Goal: Navigation & Orientation: Find specific page/section

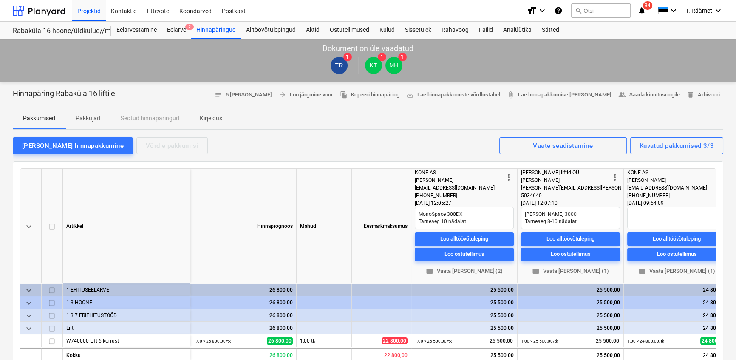
scroll to position [1658, 0]
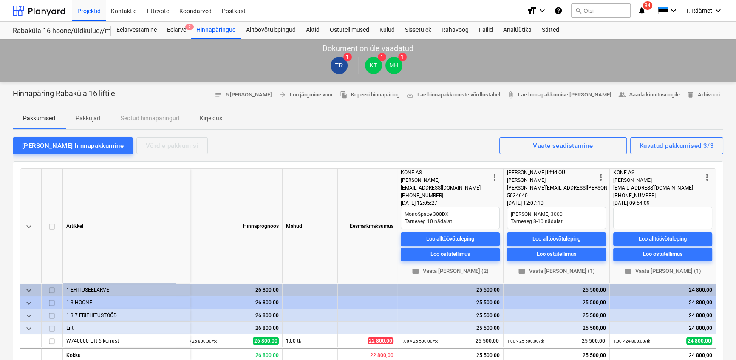
type textarea "x"
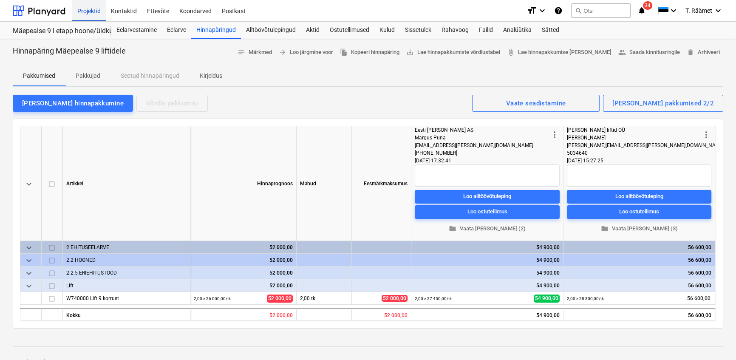
click at [92, 12] on div "Projektid" at bounding box center [89, 11] width 34 height 22
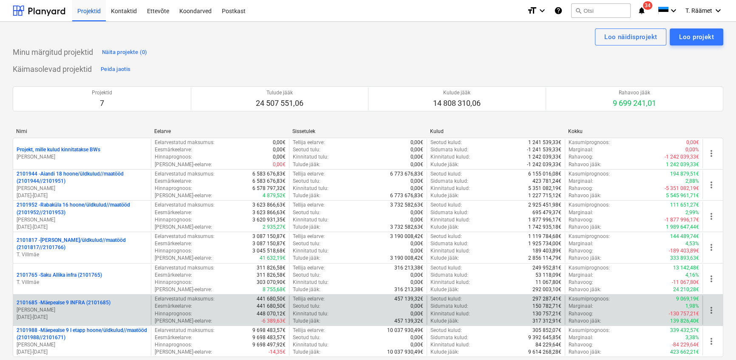
scroll to position [116, 0]
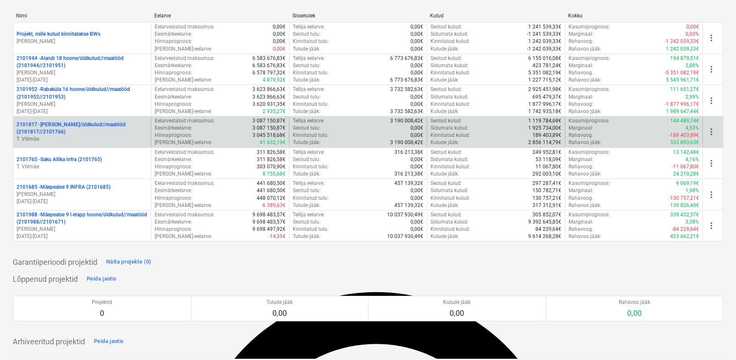
click at [70, 123] on p "2101817 - [PERSON_NAME]/üldkulud//maatööd (2101817//2101766)" at bounding box center [82, 128] width 131 height 14
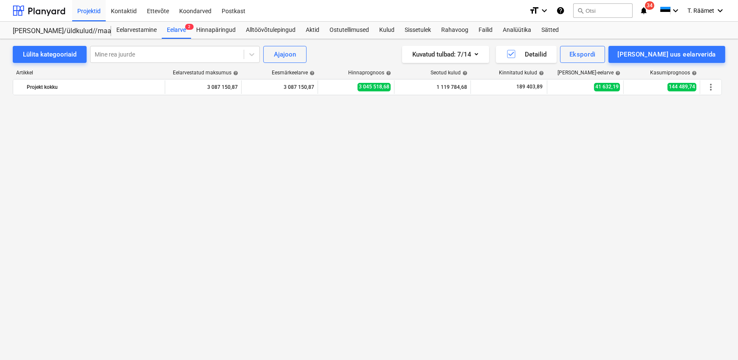
scroll to position [779, 0]
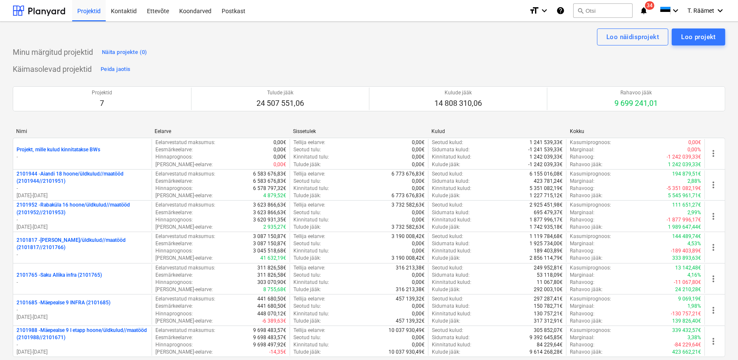
scroll to position [1658, 0]
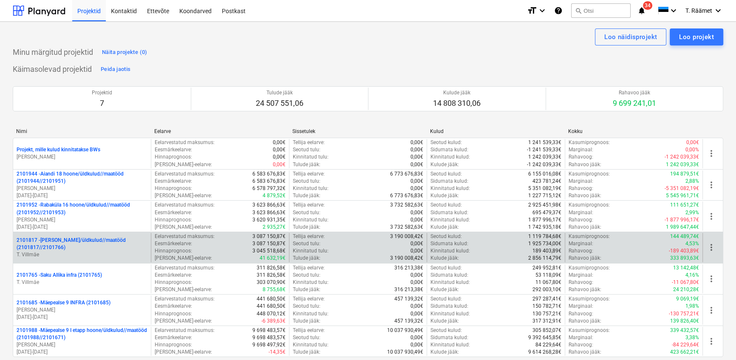
click at [97, 235] on div "2101817 - [PERSON_NAME]/üldkulud//maatööd (2101817//2101766) T. [GEOGRAPHIC_DAT…" at bounding box center [82, 247] width 138 height 29
click at [62, 241] on p "2101817 - [PERSON_NAME]/üldkulud//maatööd (2101817//2101766)" at bounding box center [82, 244] width 131 height 14
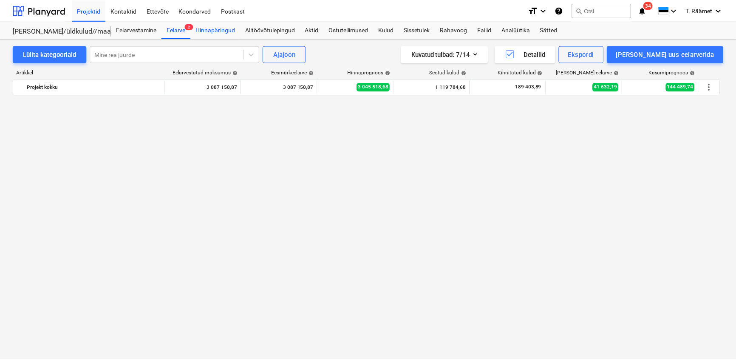
scroll to position [779, 0]
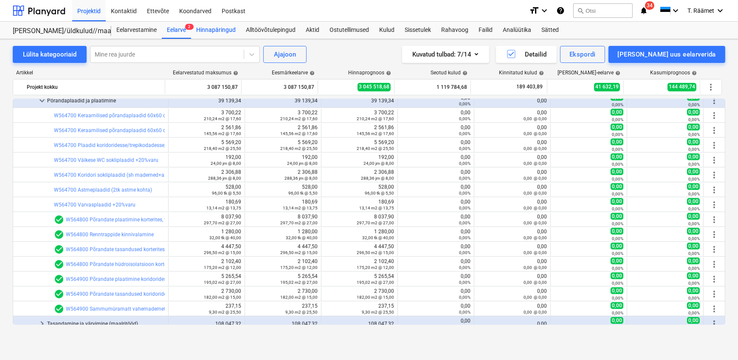
click at [211, 29] on div "Hinnapäringud" at bounding box center [216, 30] width 50 height 17
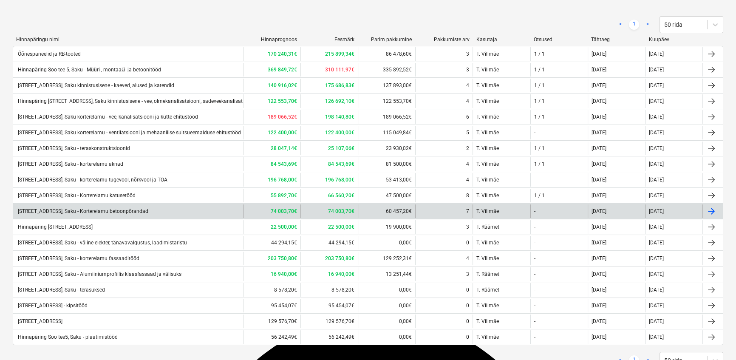
scroll to position [123, 0]
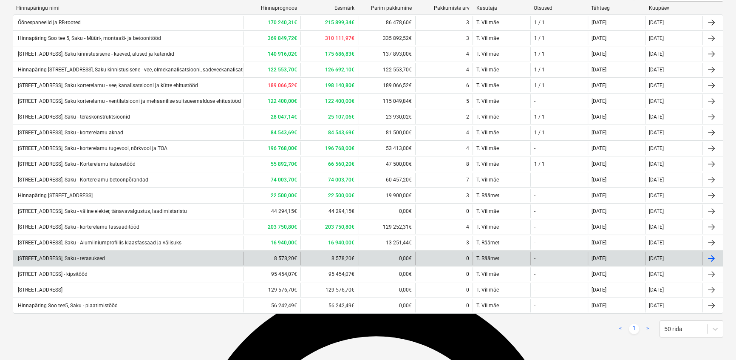
click at [85, 257] on div "Hinnapäring Soo tee 5, Saku - terasuksed" at bounding box center [61, 258] width 88 height 6
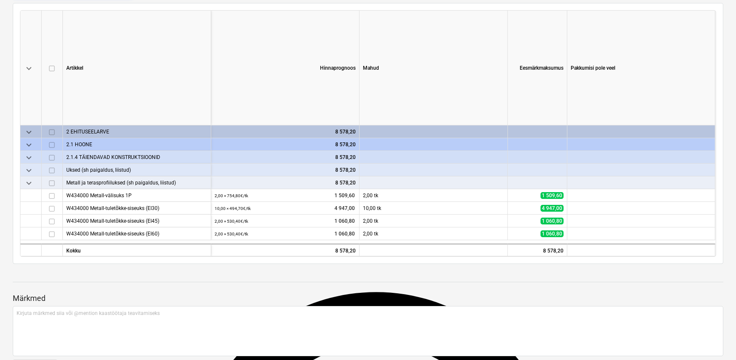
scroll to position [145, 0]
